Goal: Navigation & Orientation: Find specific page/section

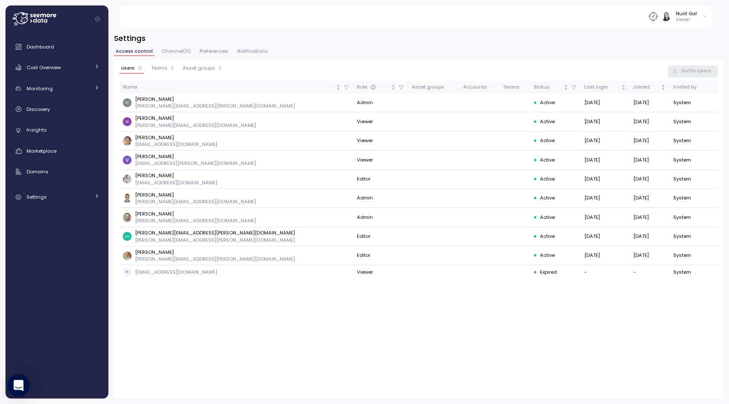
click at [17, 390] on div "Open Intercom Messenger" at bounding box center [19, 385] width 22 height 22
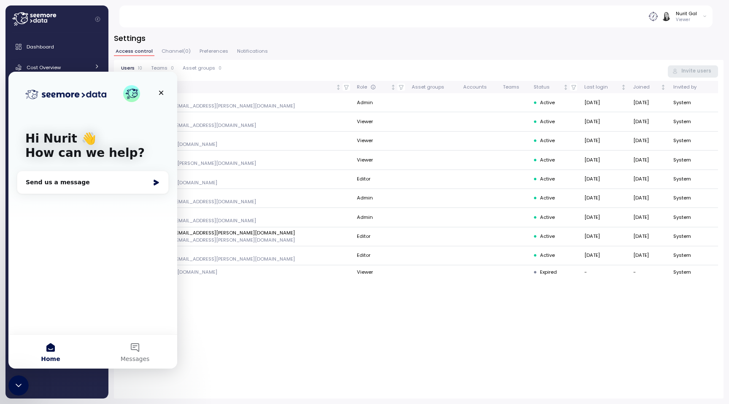
click at [17, 391] on div "Close Intercom Messenger" at bounding box center [18, 385] width 20 height 20
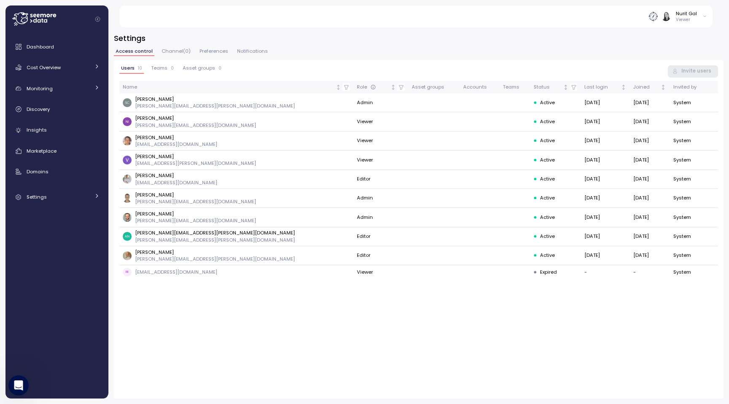
click at [17, 391] on icon "Open Intercom Messenger" at bounding box center [19, 386] width 14 height 14
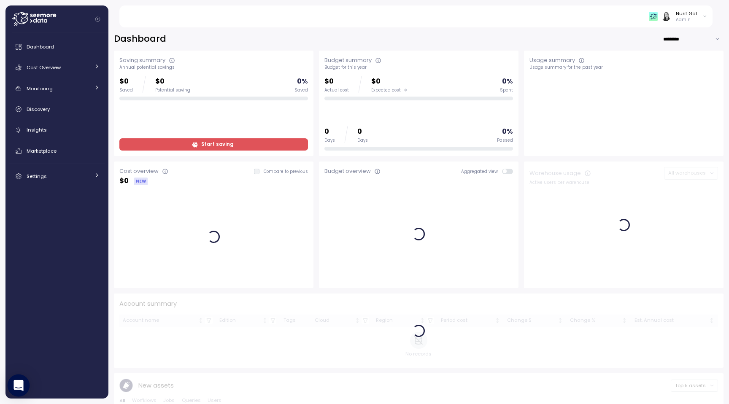
click at [19, 386] on icon "Open Intercom Messenger" at bounding box center [18, 385] width 10 height 11
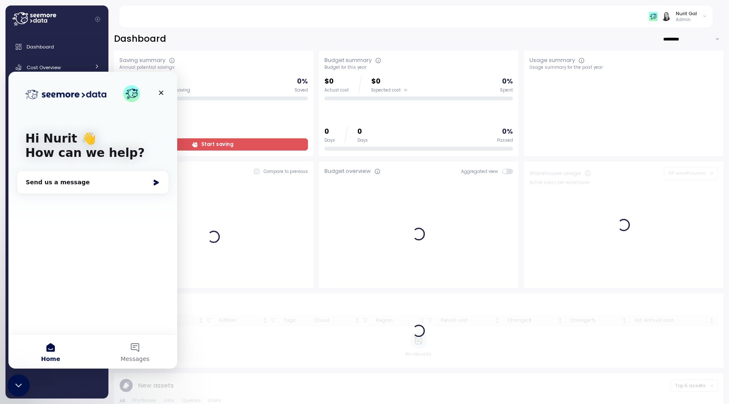
click at [19, 385] on icon "Close Intercom Messenger" at bounding box center [17, 384] width 10 height 10
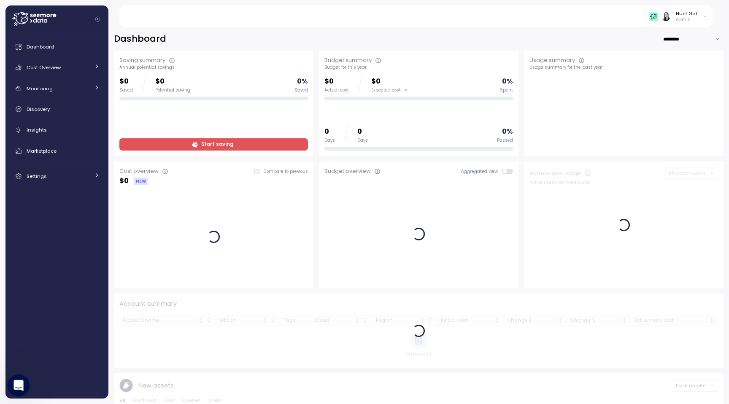
click at [19, 385] on icon "Open Intercom Messenger" at bounding box center [18, 384] width 14 height 14
